Goal: Task Accomplishment & Management: Manage account settings

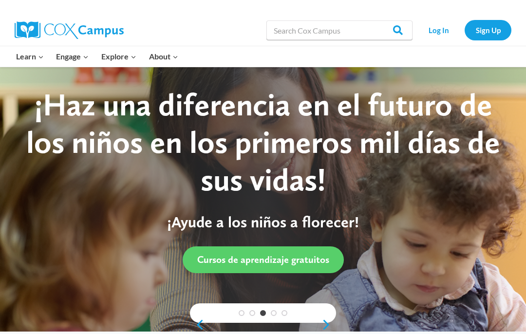
click at [439, 31] on link "Log In" at bounding box center [438, 30] width 42 height 20
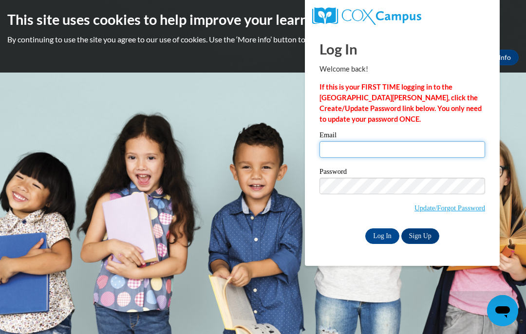
click at [362, 148] on input "Email" at bounding box center [401, 149] width 165 height 17
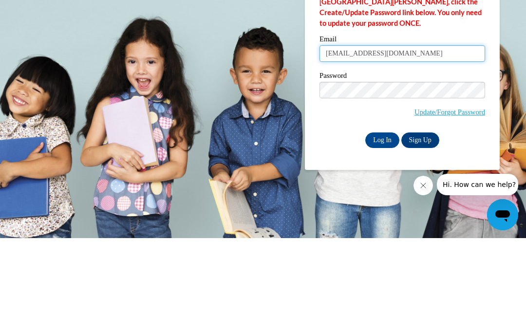
type input "karencruz91@yahoo.com"
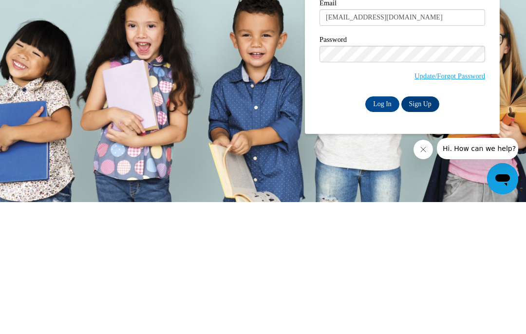
click at [385, 228] on input "Log In" at bounding box center [382, 236] width 34 height 16
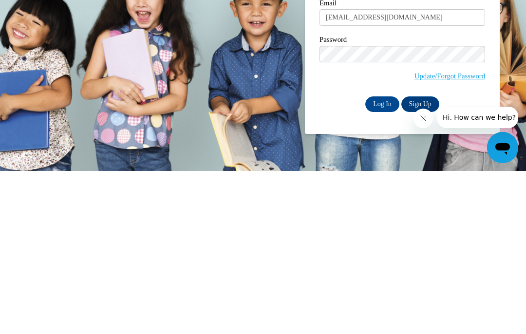
click at [384, 259] on input "Log In" at bounding box center [382, 267] width 34 height 16
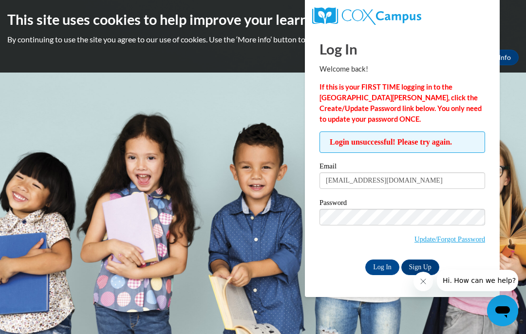
click at [383, 268] on input "Log In" at bounding box center [382, 267] width 34 height 16
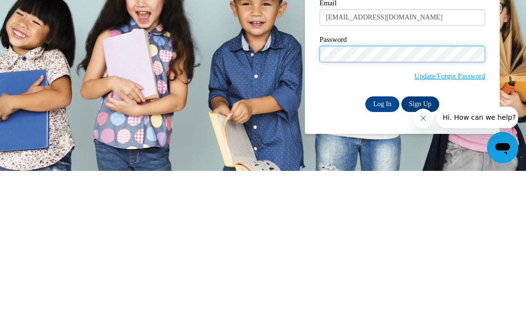
click at [382, 259] on input "Log In" at bounding box center [382, 267] width 34 height 16
click at [386, 259] on input "Log In" at bounding box center [382, 267] width 34 height 16
click at [382, 259] on input "Log In" at bounding box center [382, 267] width 34 height 16
click at [334, 199] on div "Password Update/Forgot Password" at bounding box center [401, 227] width 165 height 57
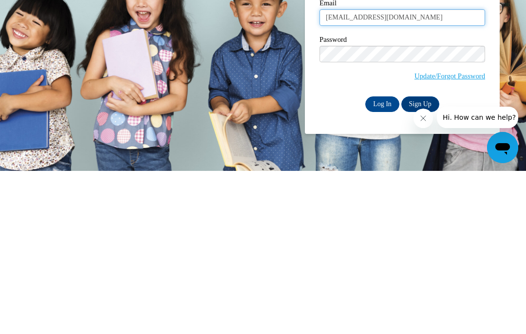
click at [425, 172] on input "karencruz91@yahoo.com" at bounding box center [401, 180] width 165 height 17
type input "k"
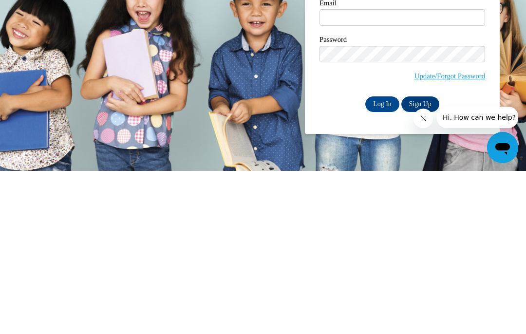
click at [259, 58] on body "This site uses cookies to help improve your learning experience. By continuing …" at bounding box center [263, 167] width 526 height 334
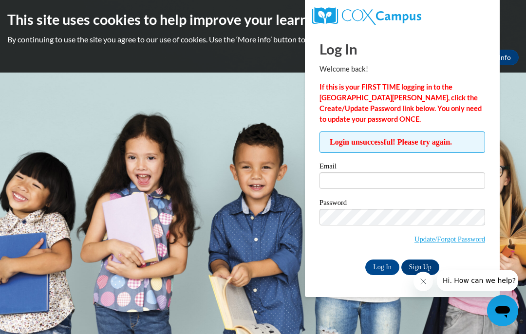
click at [441, 145] on span "Login unsuccessful! Please try again." at bounding box center [401, 141] width 165 height 21
click at [414, 141] on span "Login unsuccessful! Please try again." at bounding box center [401, 141] width 165 height 21
click at [436, 143] on span "Login unsuccessful! Please try again." at bounding box center [401, 141] width 165 height 21
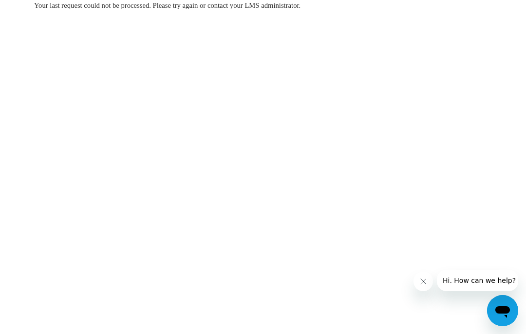
click at [461, 282] on span "Hi. How can we help?" at bounding box center [478, 280] width 73 height 8
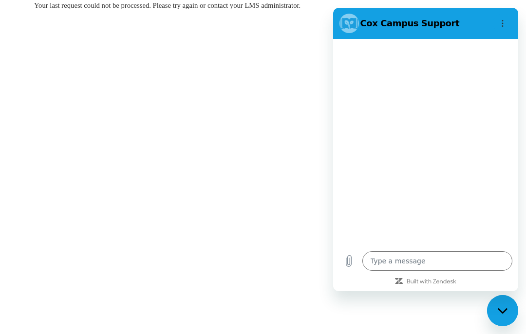
type textarea "x"
